Goal: Information Seeking & Learning: Learn about a topic

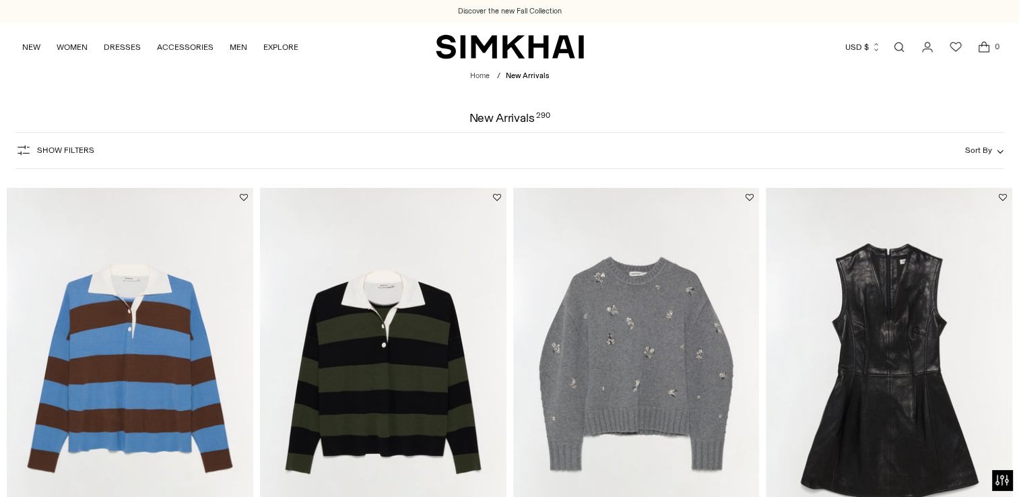
click at [0, 0] on img "Coraline Embellished Knit Crewneck" at bounding box center [0, 0] width 0 height 0
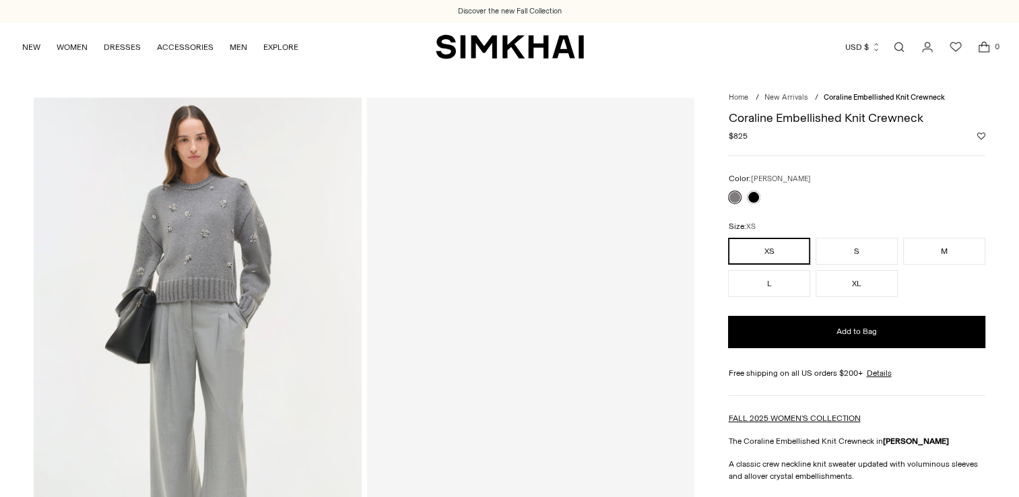
click at [199, 191] on img at bounding box center [198, 343] width 328 height 491
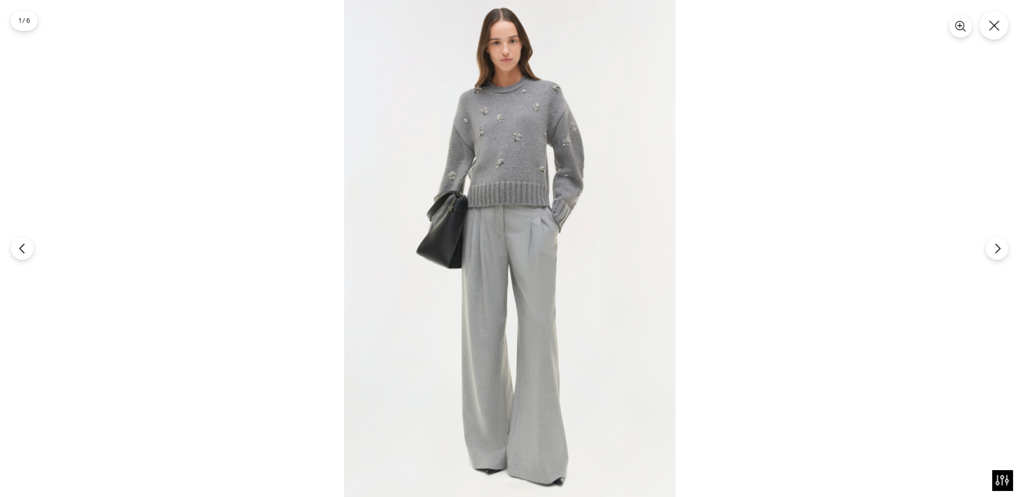
click at [428, 175] on img at bounding box center [509, 248] width 331 height 497
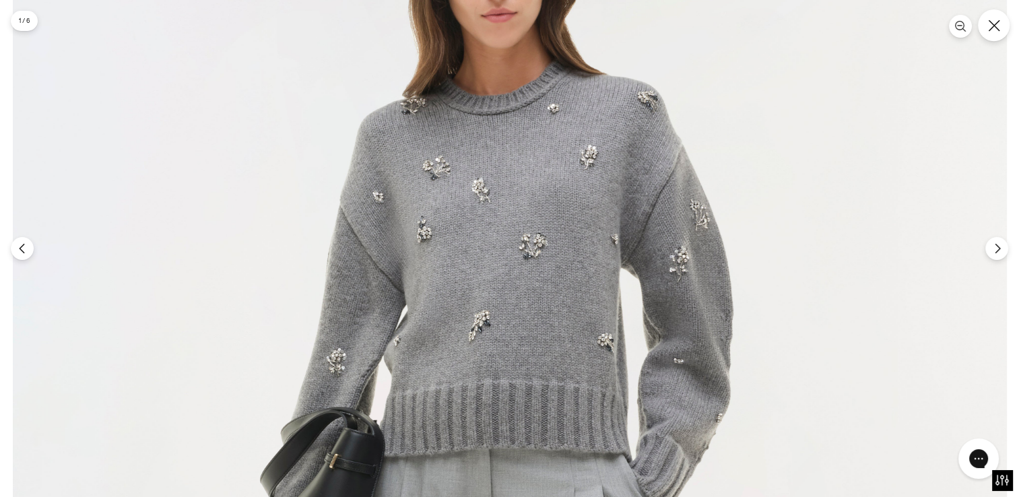
click at [1000, 34] on button "Close" at bounding box center [994, 25] width 32 height 32
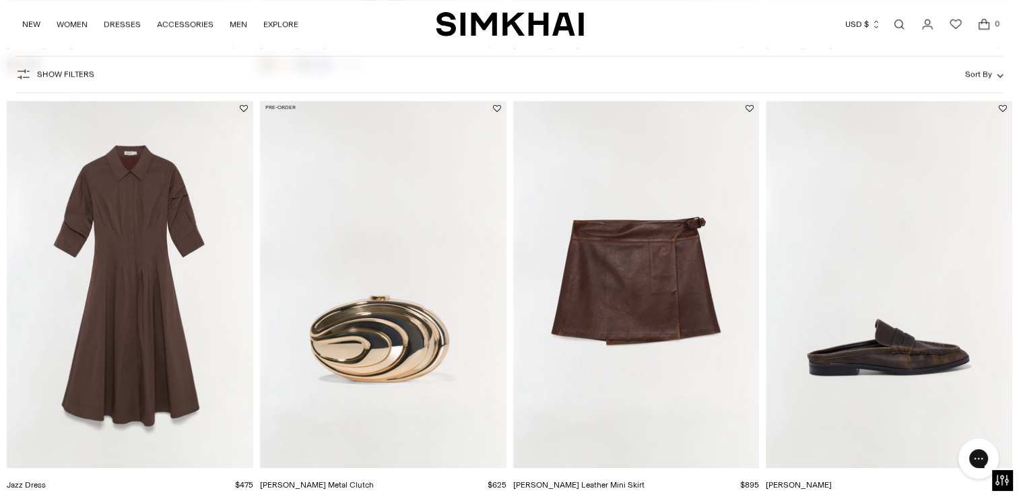
scroll to position [1347, 0]
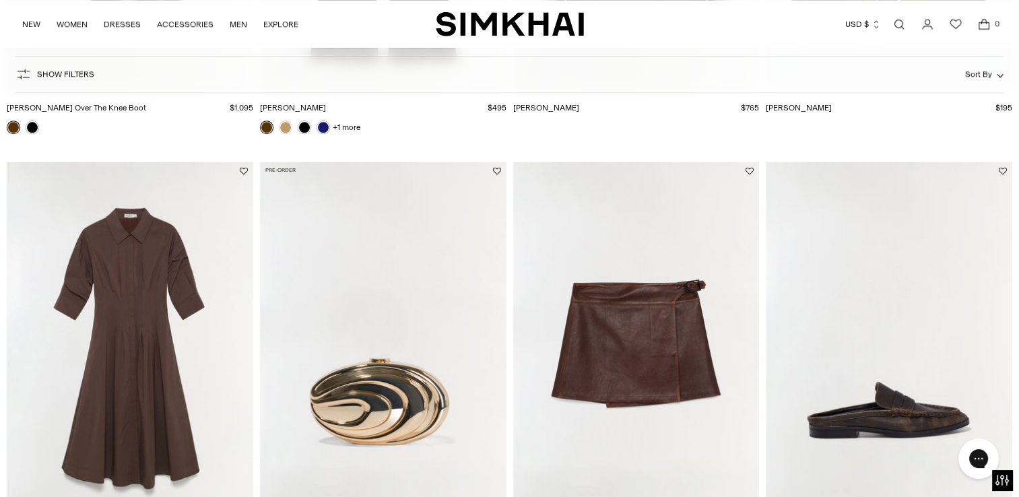
click at [0, 0] on img "Madeline Leather Mini Skirt" at bounding box center [0, 0] width 0 height 0
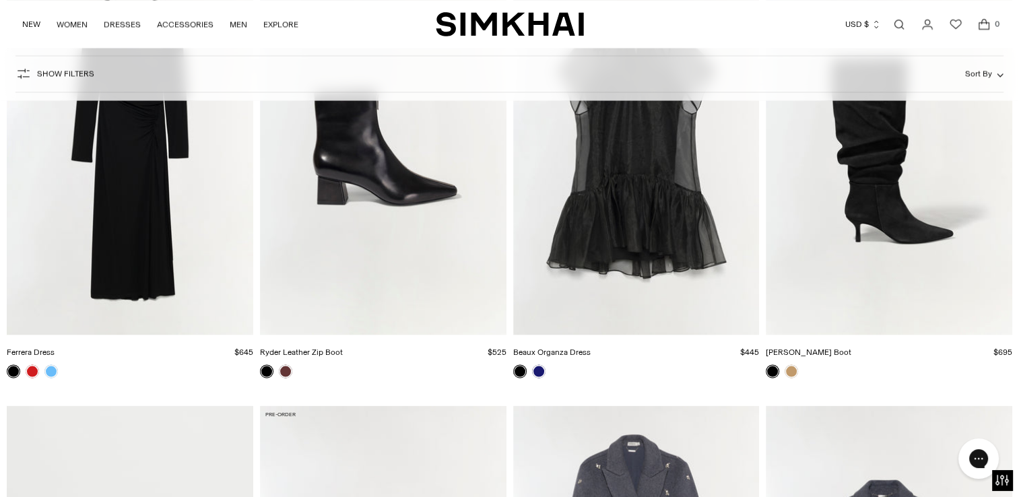
scroll to position [2693, 0]
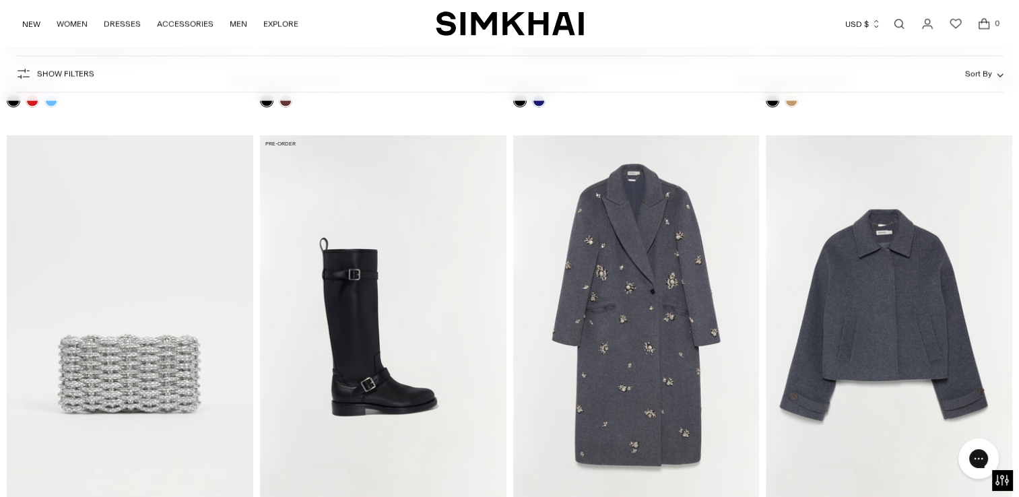
click at [0, 0] on img "Gianni Embellished Wool Coat" at bounding box center [0, 0] width 0 height 0
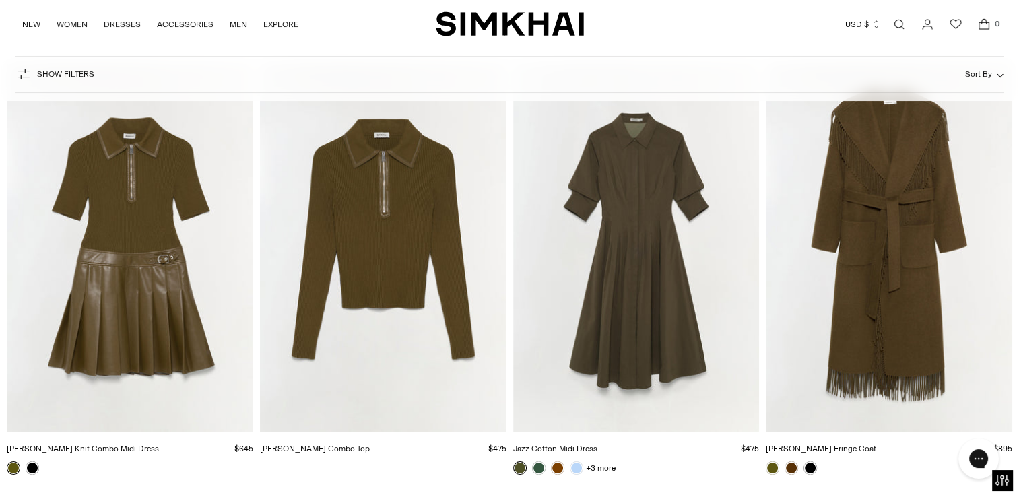
scroll to position [10099, 0]
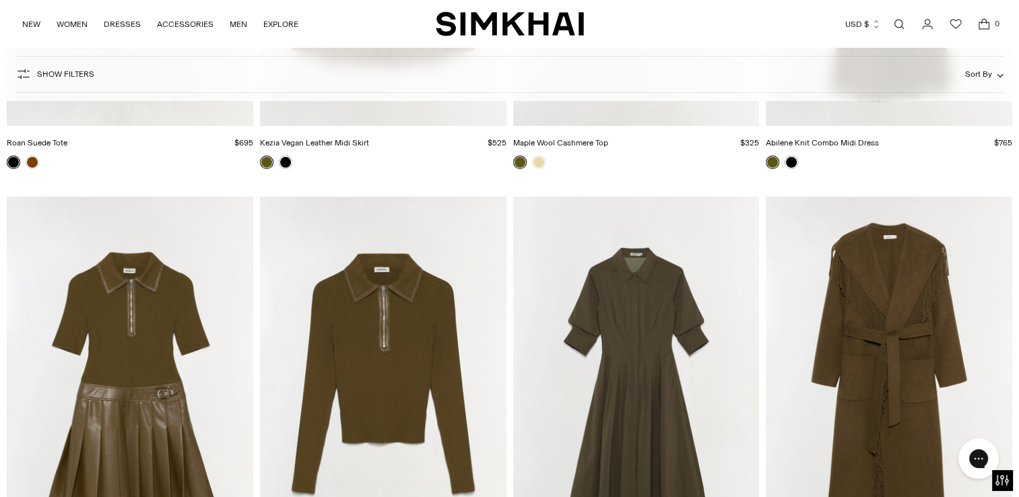
click at [0, 0] on img "Livana Knit Combo Top" at bounding box center [0, 0] width 0 height 0
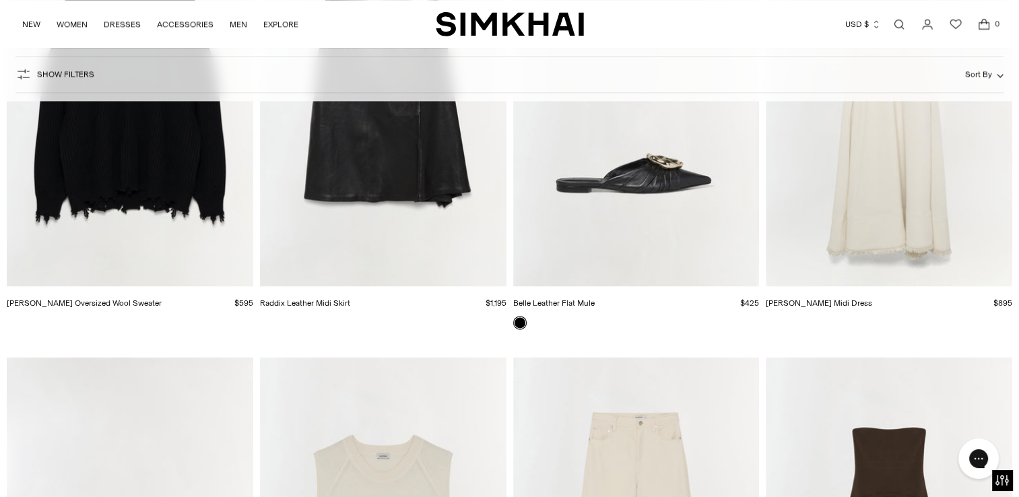
scroll to position [16832, 0]
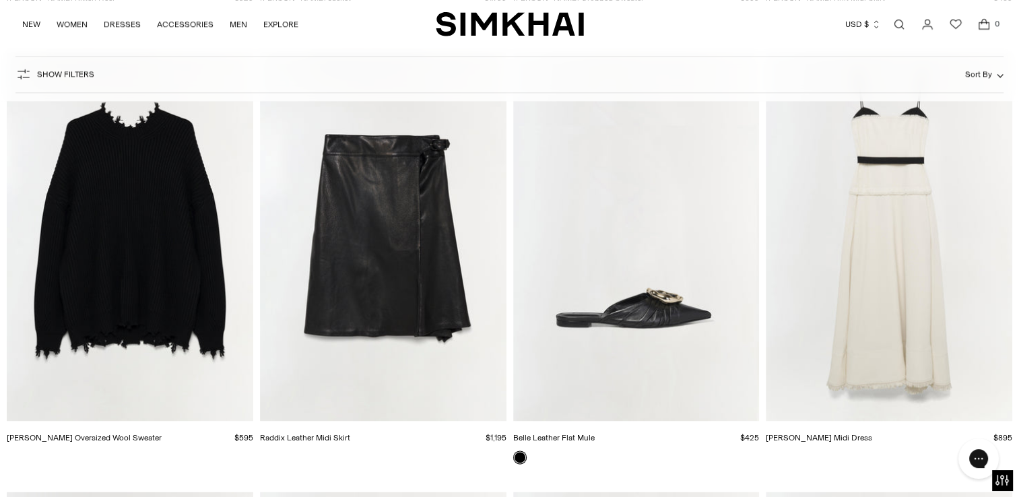
click at [0, 0] on img "Willa Oversized Wool Sweater" at bounding box center [0, 0] width 0 height 0
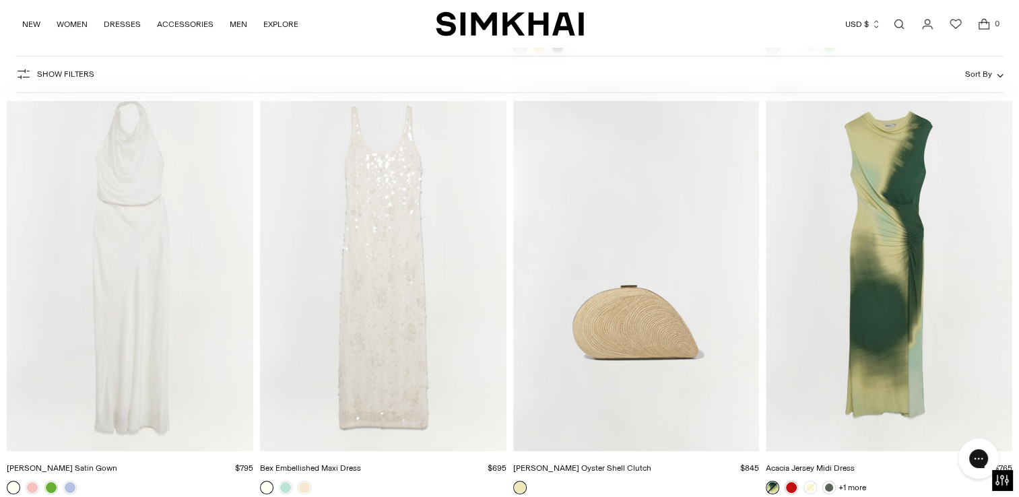
scroll to position [25571, 0]
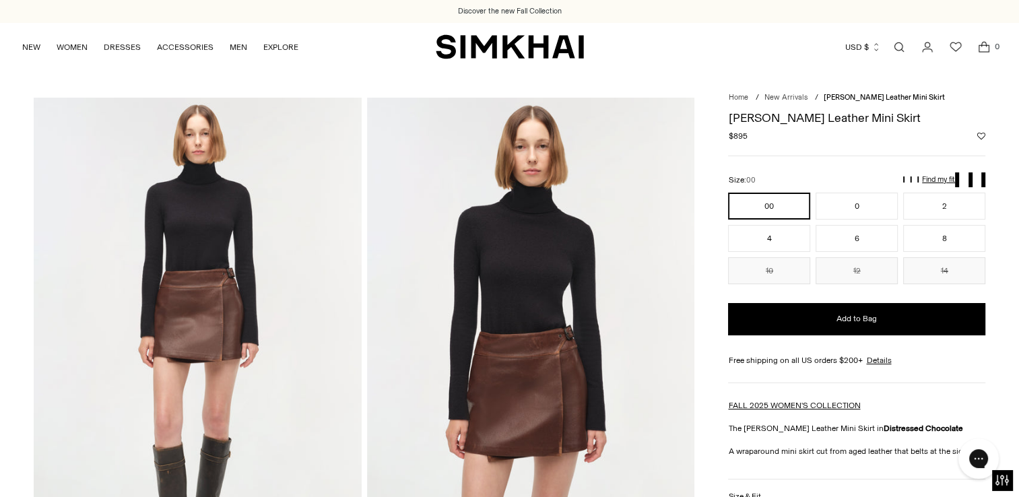
click at [249, 300] on img at bounding box center [198, 343] width 328 height 491
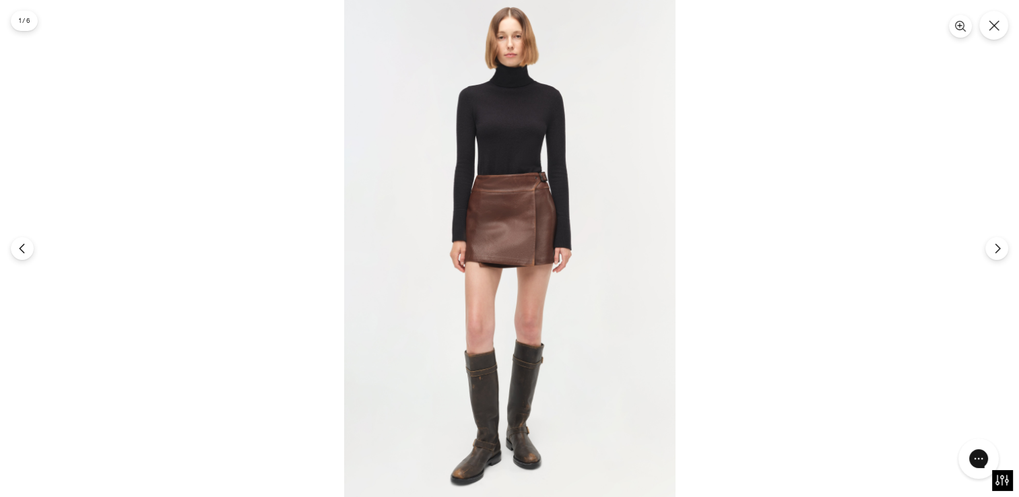
click at [553, 253] on img at bounding box center [509, 248] width 331 height 497
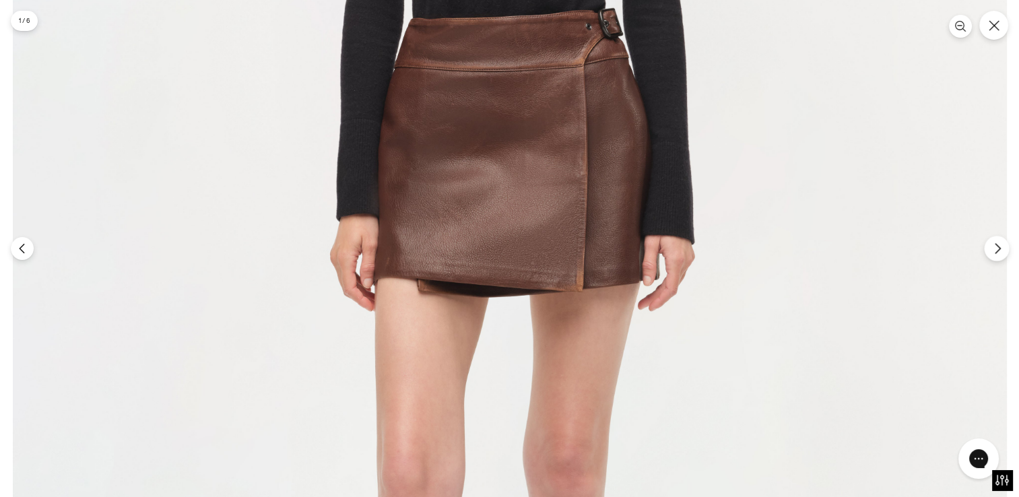
click at [1002, 250] on icon "Next" at bounding box center [997, 248] width 12 height 12
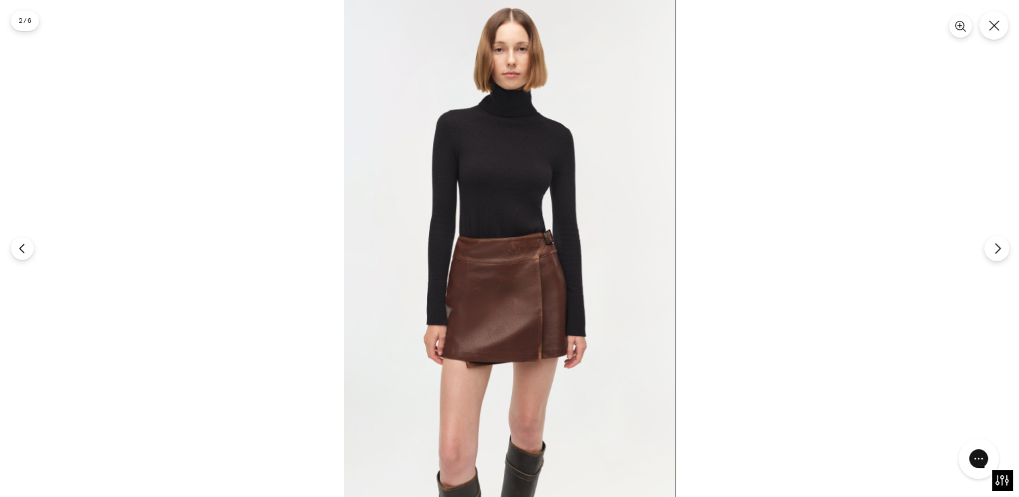
click at [1002, 250] on icon "Next" at bounding box center [997, 248] width 12 height 12
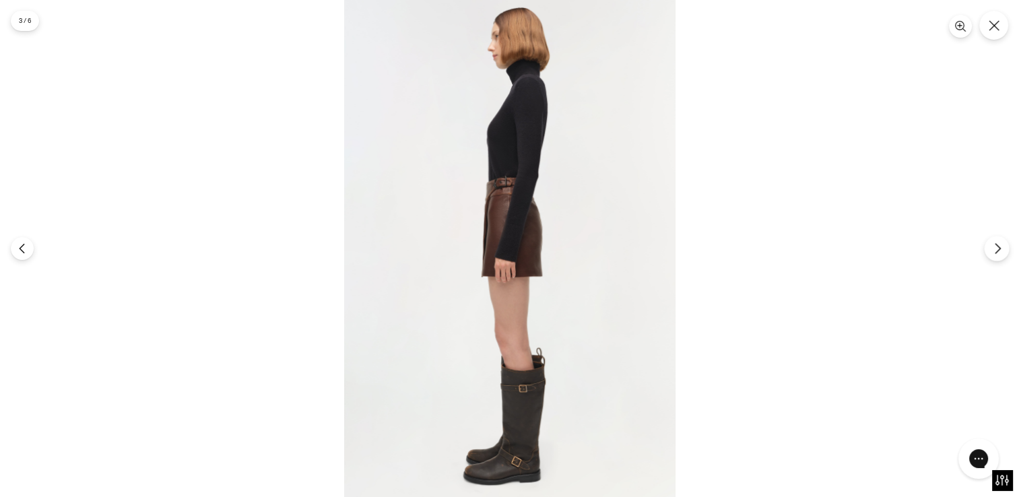
click at [1002, 250] on icon "Next" at bounding box center [997, 248] width 12 height 12
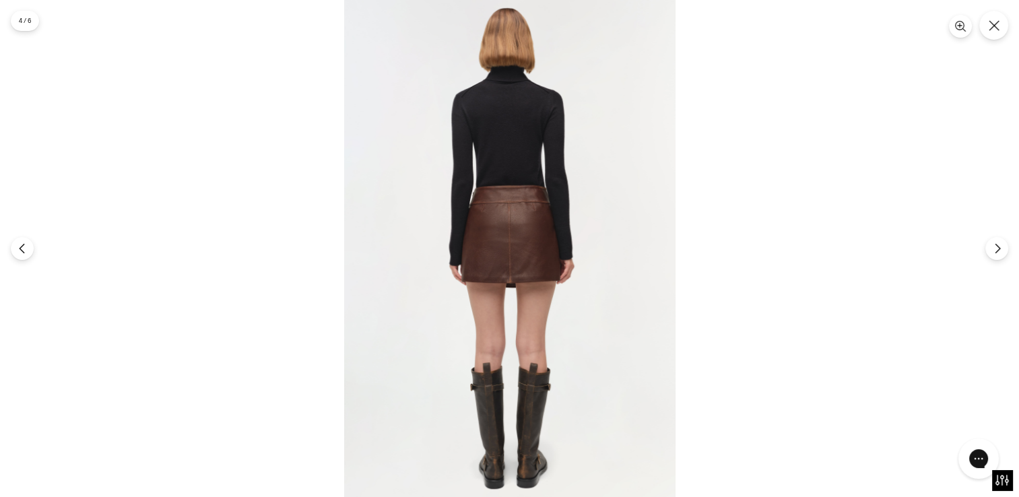
click at [492, 269] on img at bounding box center [509, 248] width 331 height 497
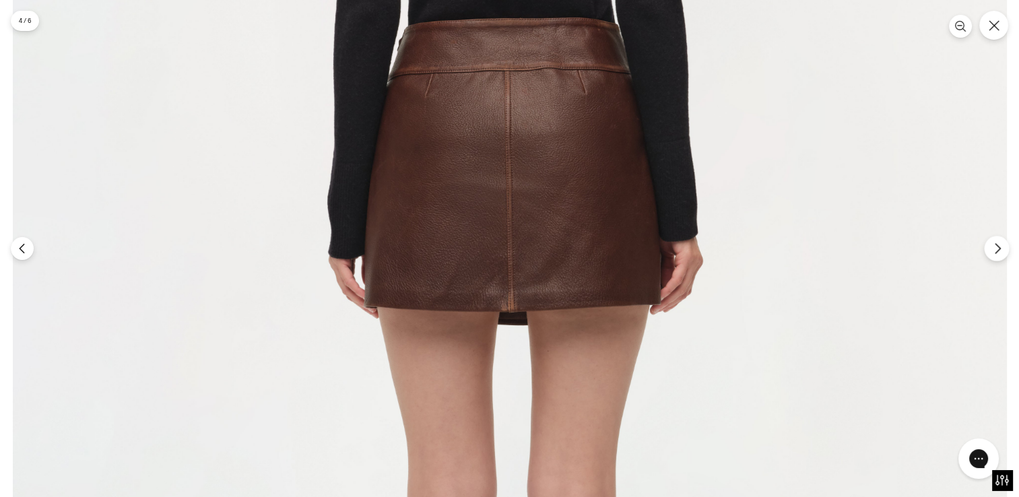
click at [998, 257] on button "Next" at bounding box center [996, 248] width 25 height 25
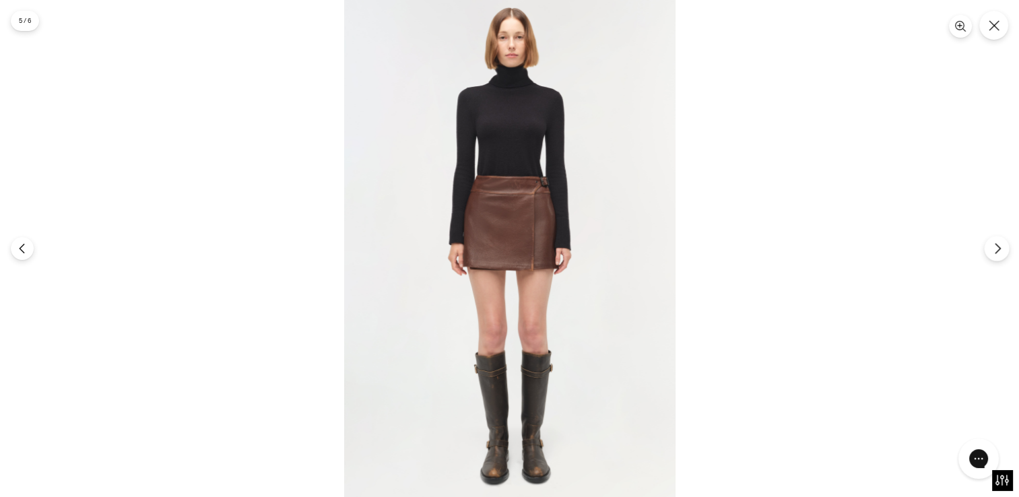
click at [998, 256] on button "Next" at bounding box center [996, 248] width 25 height 25
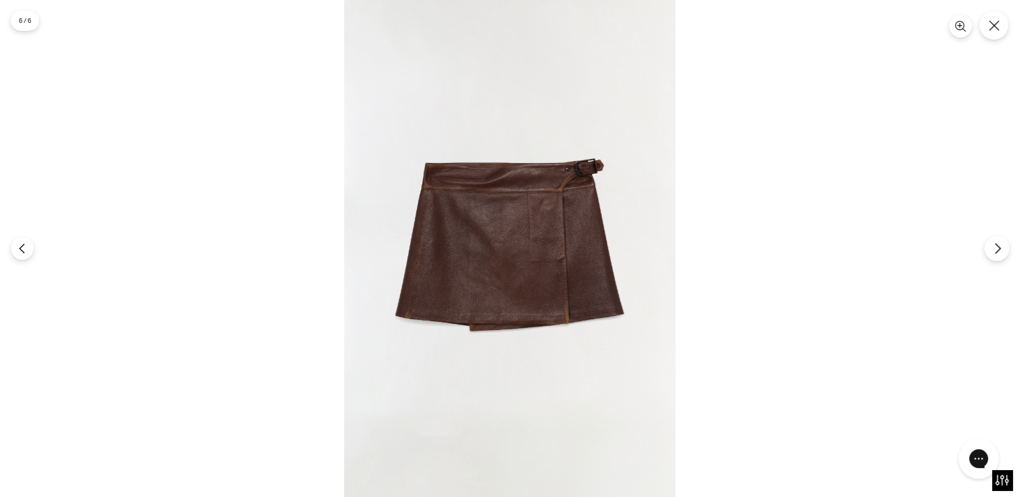
click at [994, 252] on icon "Next" at bounding box center [997, 248] width 12 height 12
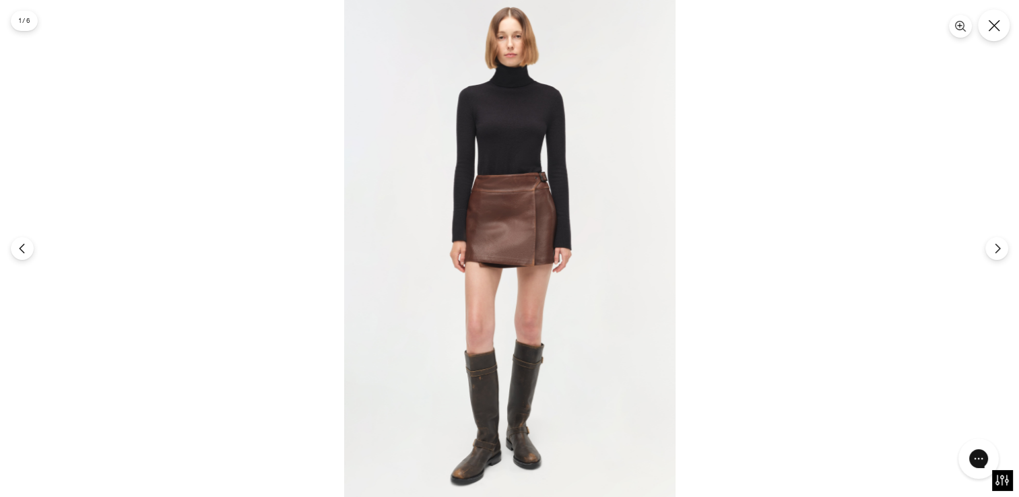
click at [997, 20] on icon "Close" at bounding box center [994, 26] width 12 height 12
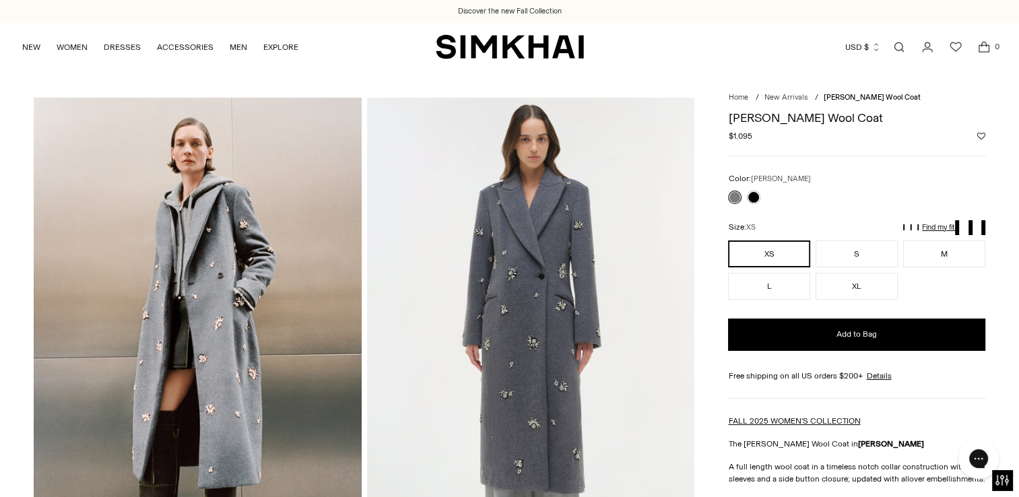
click at [193, 247] on img at bounding box center [198, 343] width 328 height 491
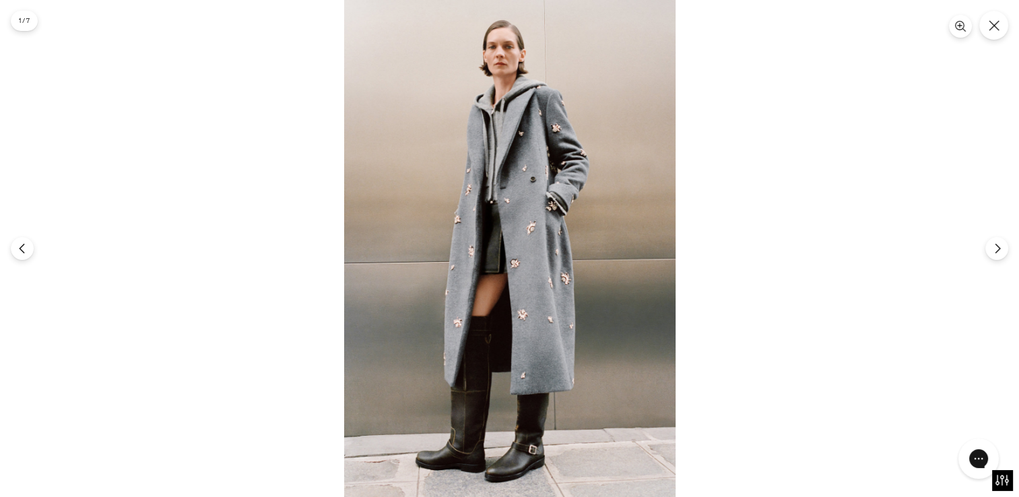
click at [520, 241] on img at bounding box center [509, 248] width 331 height 497
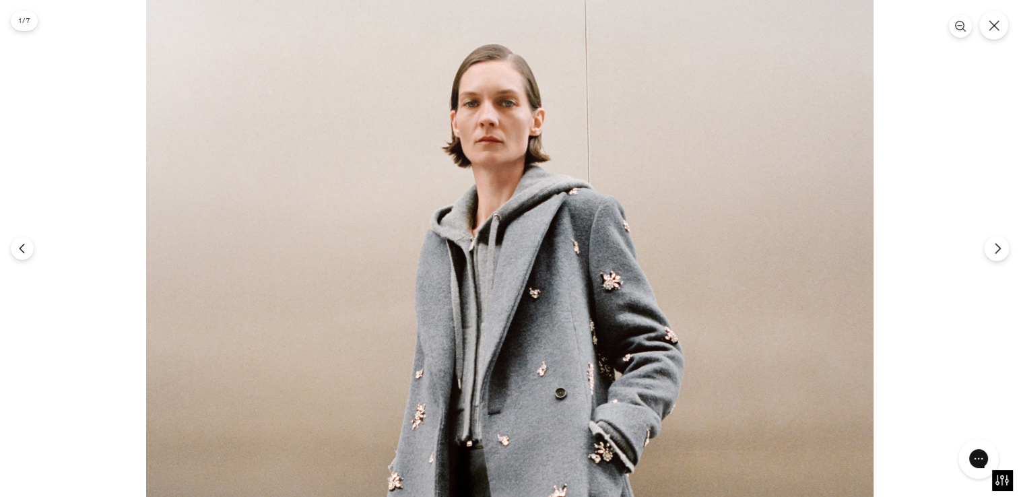
click at [995, 252] on icon "Next" at bounding box center [996, 249] width 5 height 10
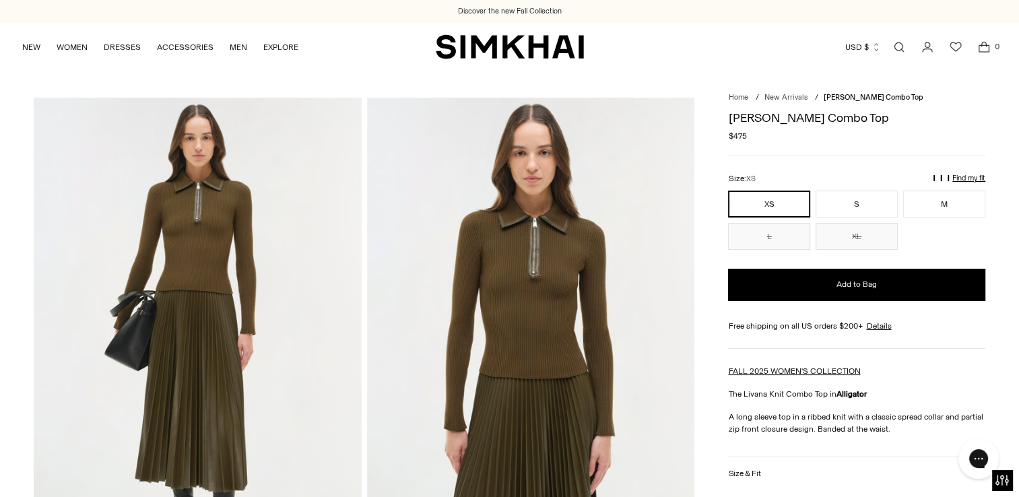
click at [526, 285] on img at bounding box center [531, 343] width 328 height 491
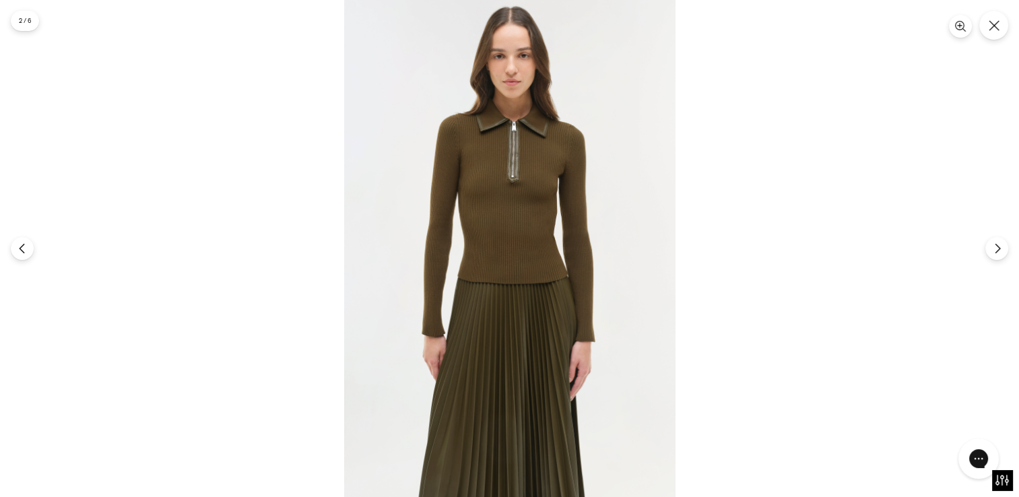
click at [531, 155] on img at bounding box center [509, 248] width 331 height 497
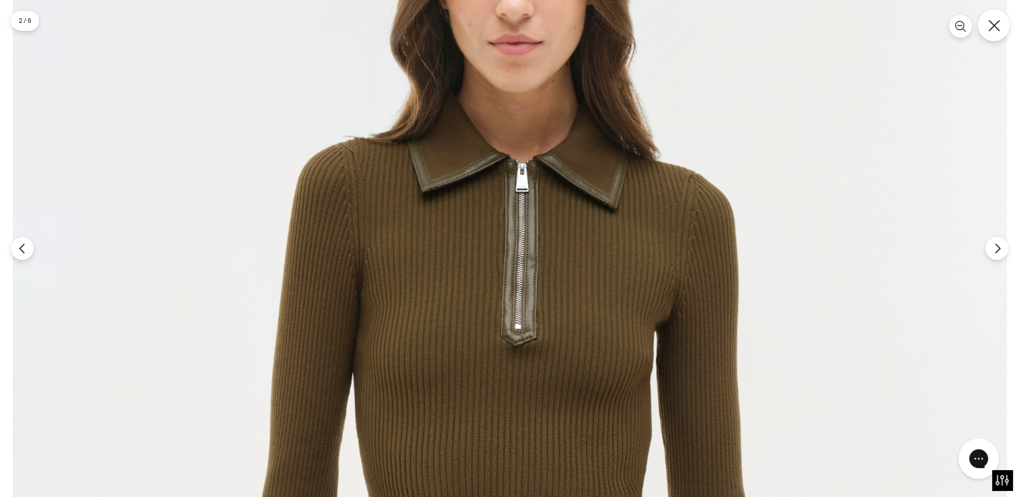
click at [994, 36] on button "Close" at bounding box center [994, 25] width 32 height 32
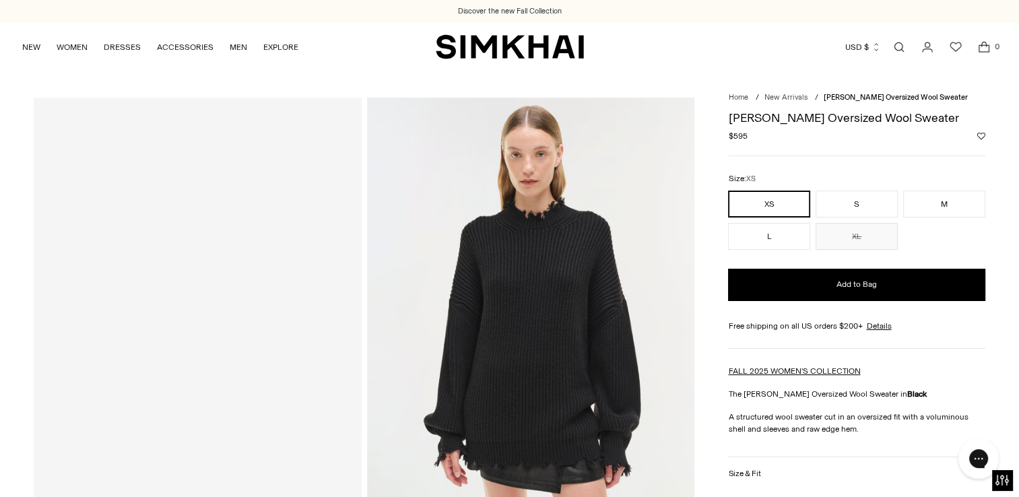
click at [541, 284] on img at bounding box center [531, 343] width 328 height 491
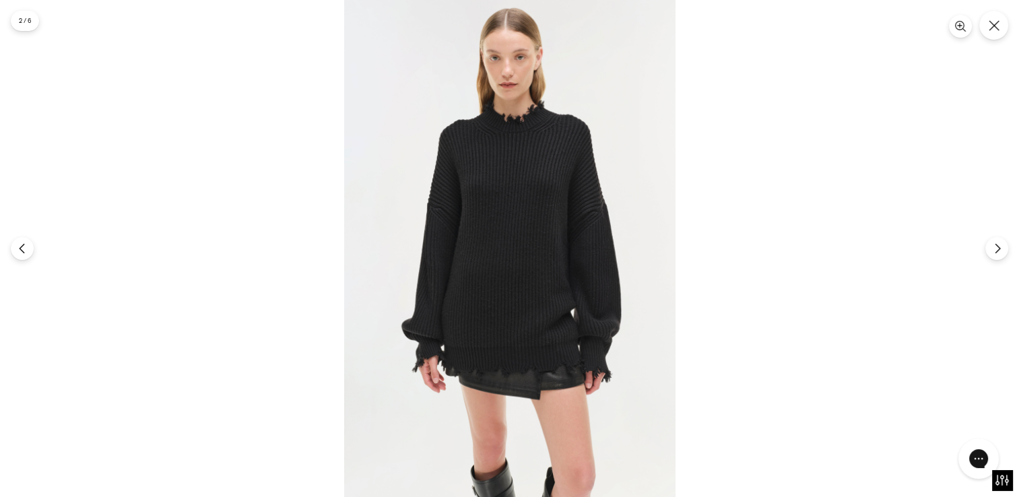
click at [541, 282] on img at bounding box center [509, 248] width 331 height 497
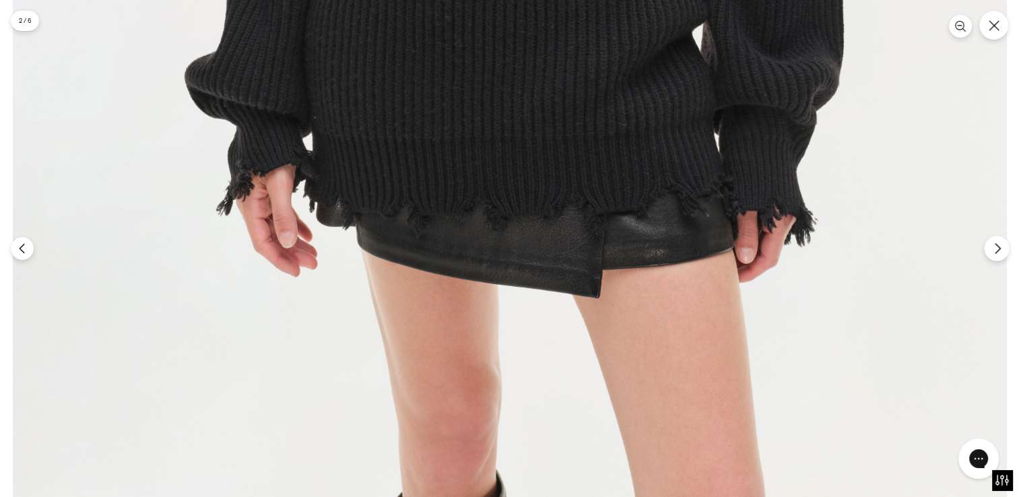
click at [1000, 252] on icon "Next" at bounding box center [997, 248] width 12 height 12
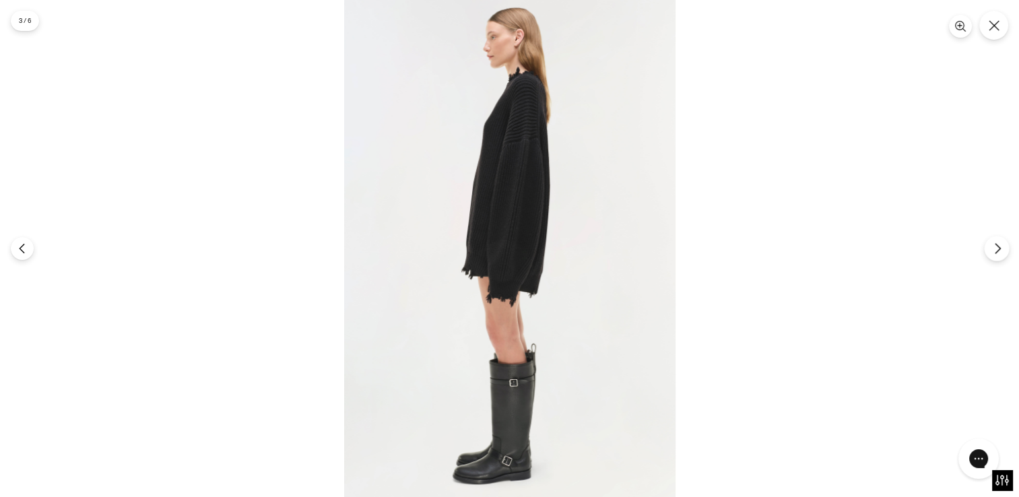
click at [999, 253] on icon "Next" at bounding box center [997, 248] width 12 height 12
